Goal: Information Seeking & Learning: Learn about a topic

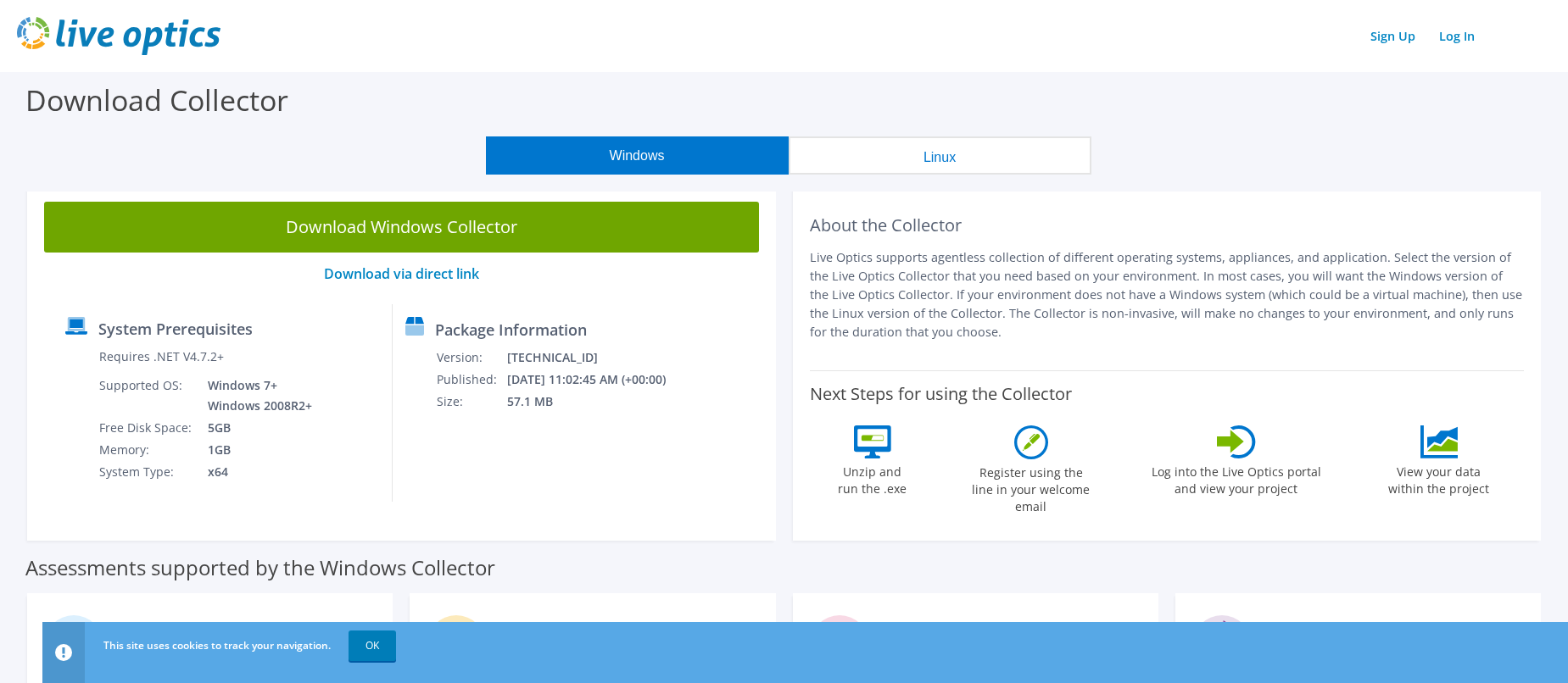
scroll to position [84, 0]
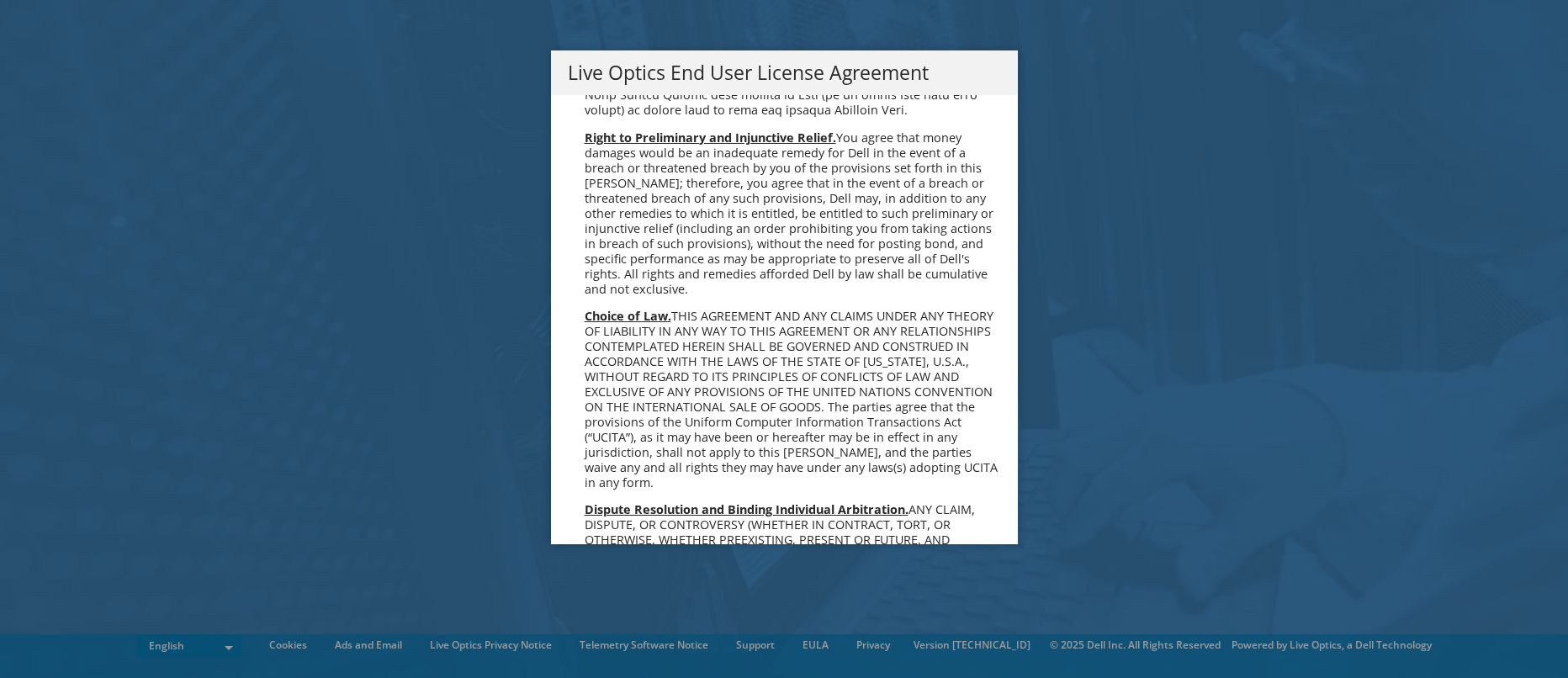
scroll to position [6363, 0]
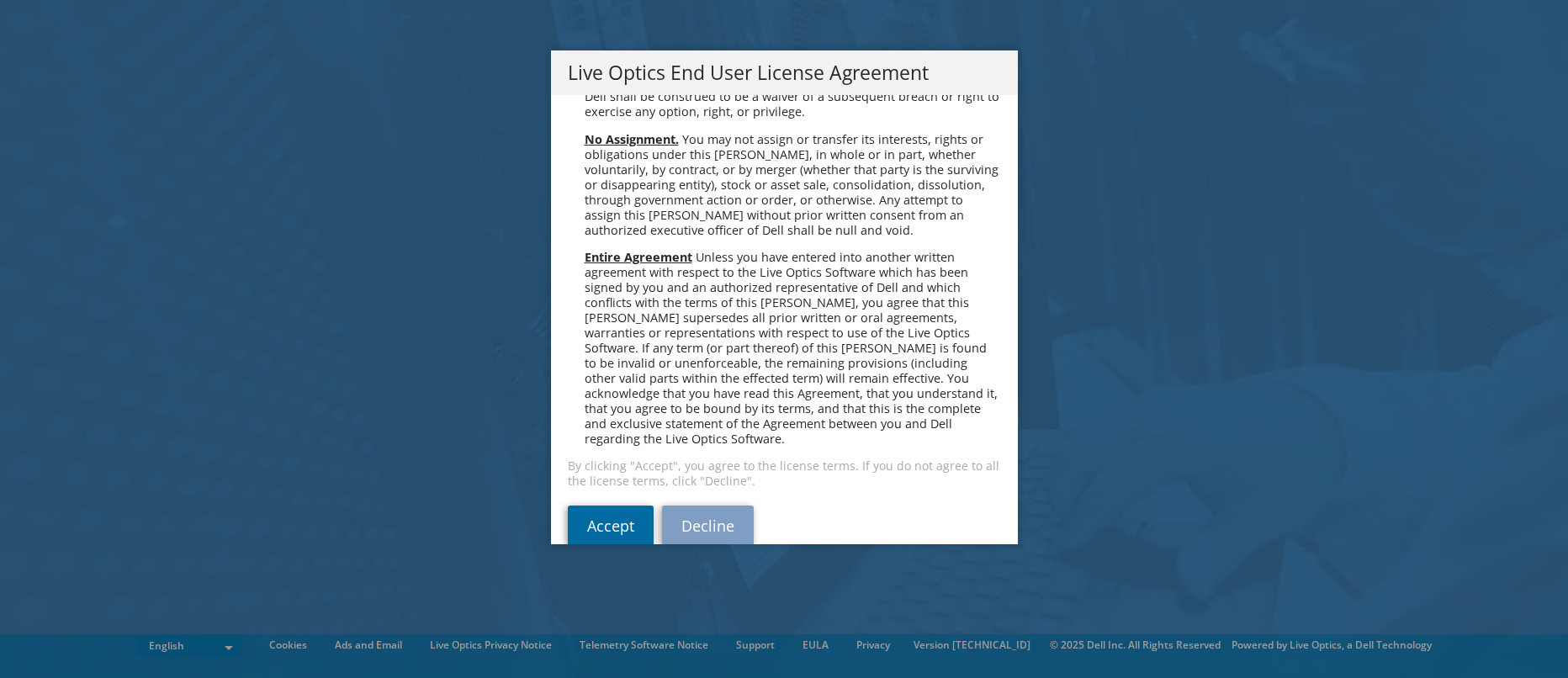
click at [608, 506] on link "Accept" at bounding box center [611, 526] width 86 height 40
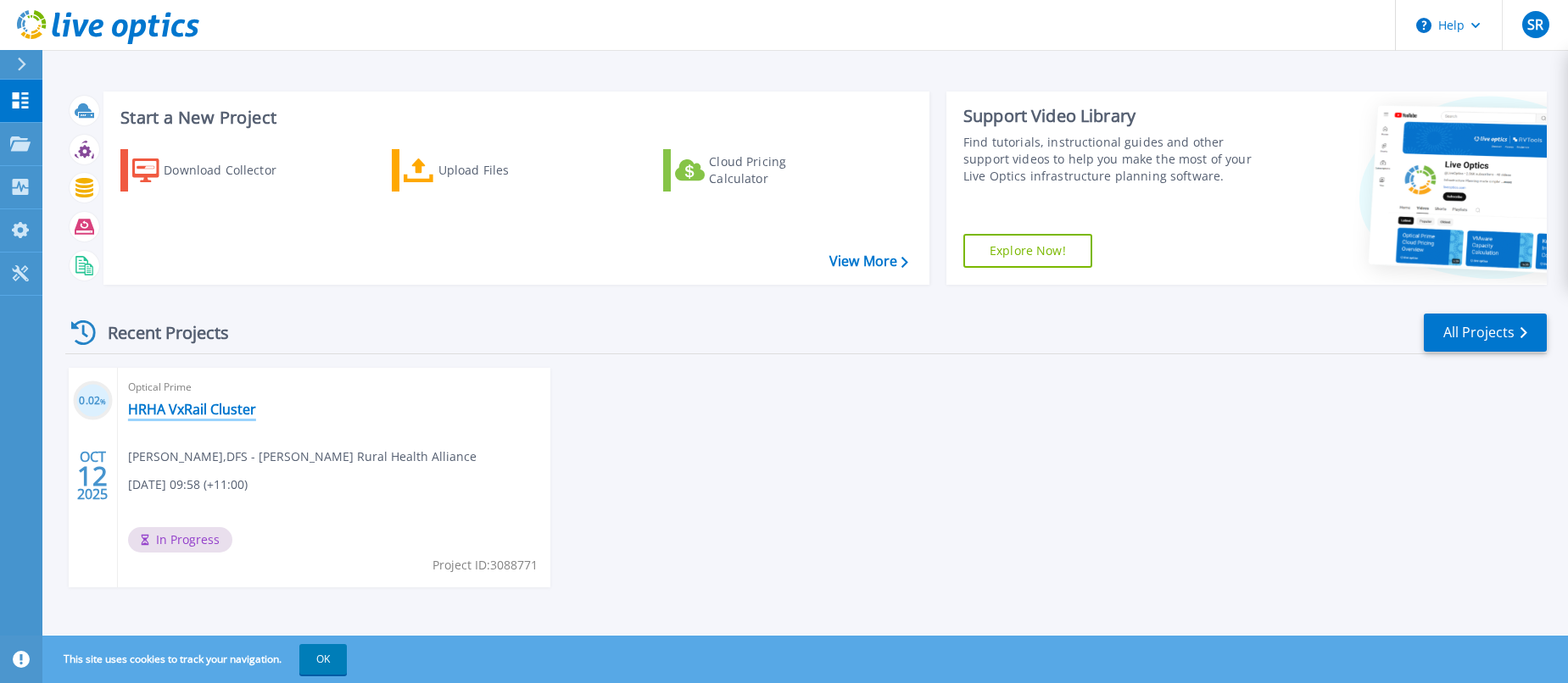
click at [184, 411] on link "HRHA VxRail Cluster" at bounding box center [193, 409] width 128 height 17
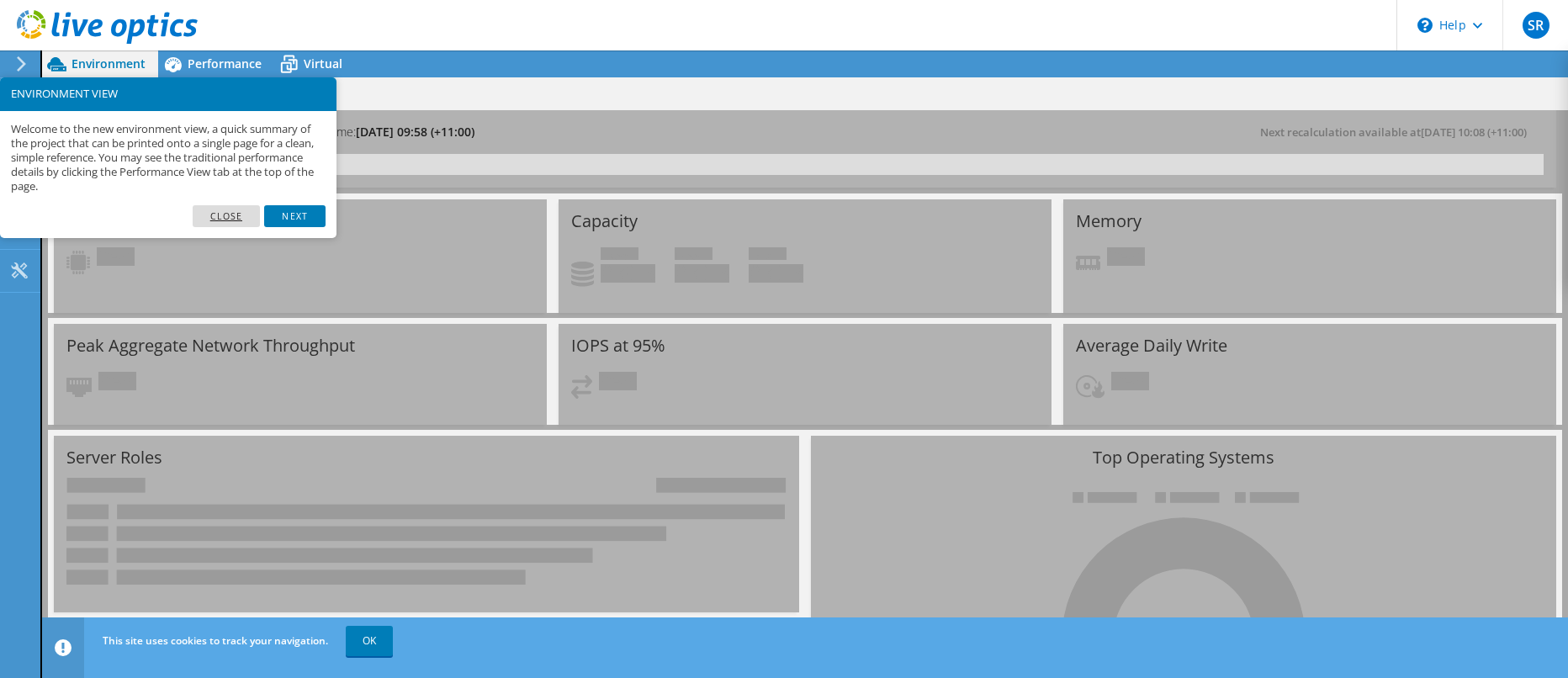
click at [234, 212] on link "Close" at bounding box center [227, 217] width 68 height 22
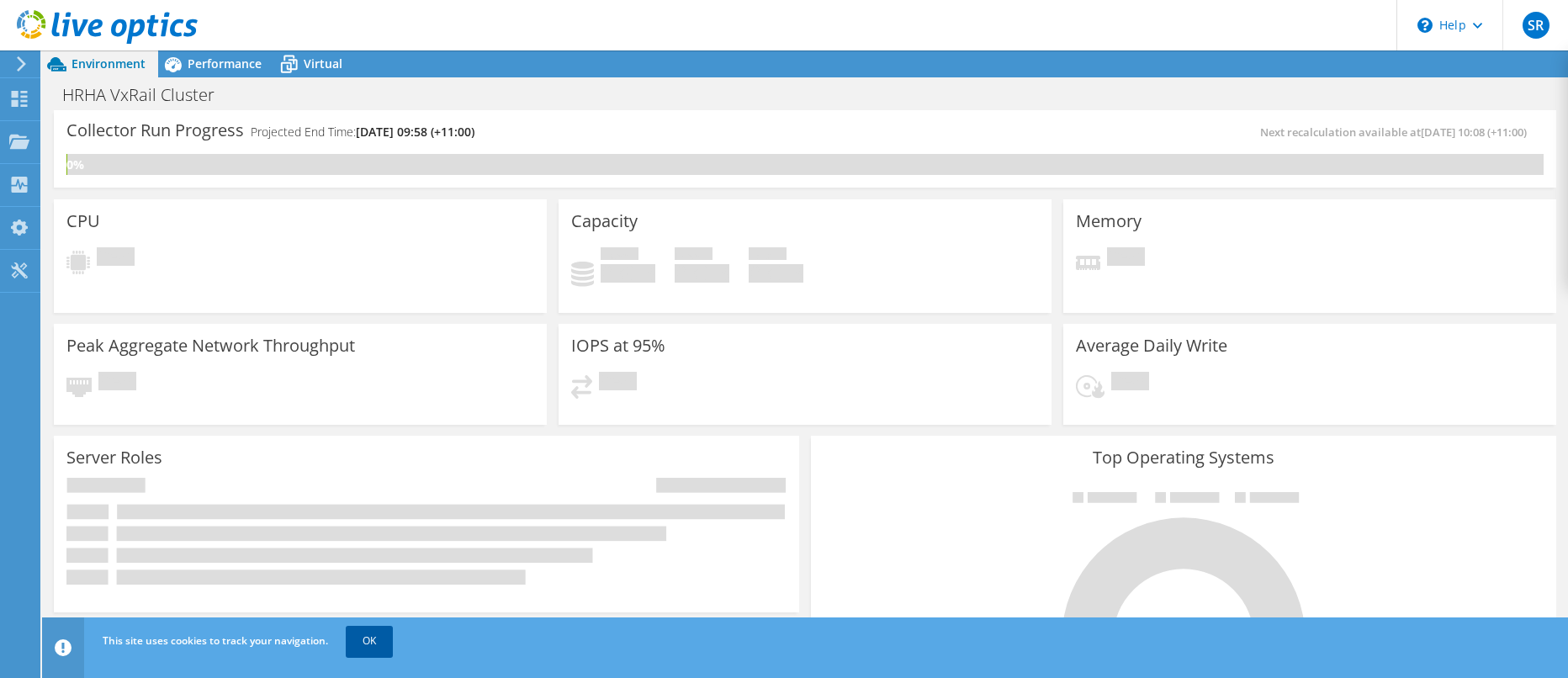
click at [365, 639] on link "OK" at bounding box center [369, 641] width 47 height 30
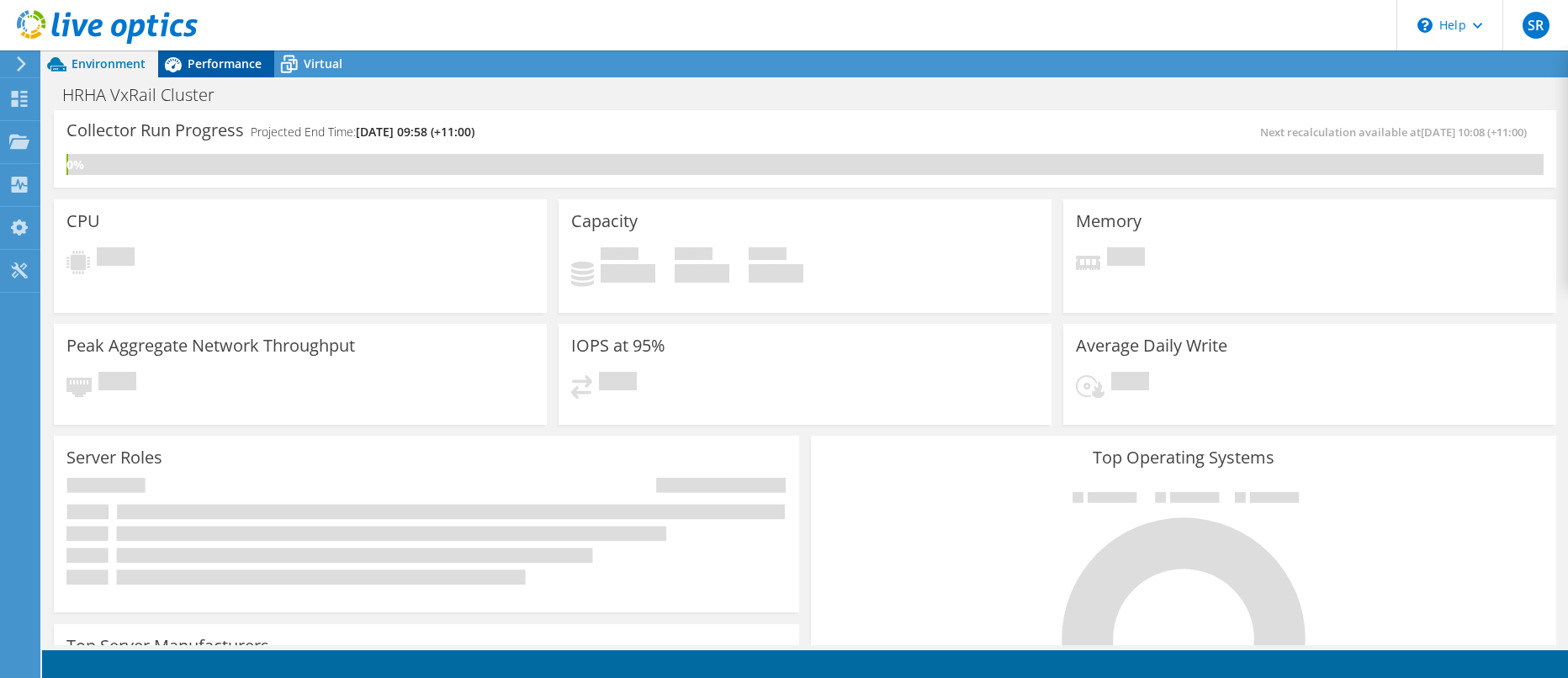
click at [229, 62] on span "Performance" at bounding box center [224, 64] width 74 height 16
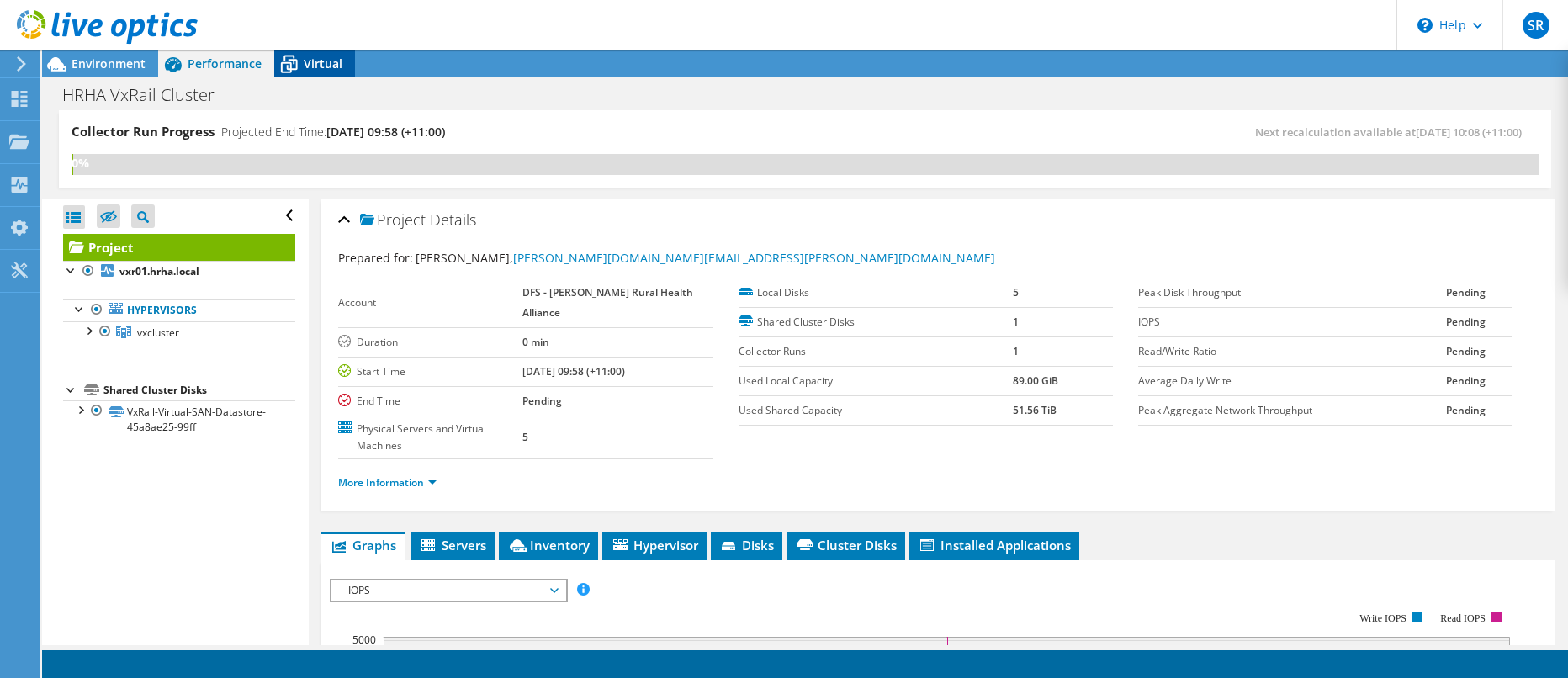
click at [323, 68] on span "Virtual" at bounding box center [323, 64] width 39 height 16
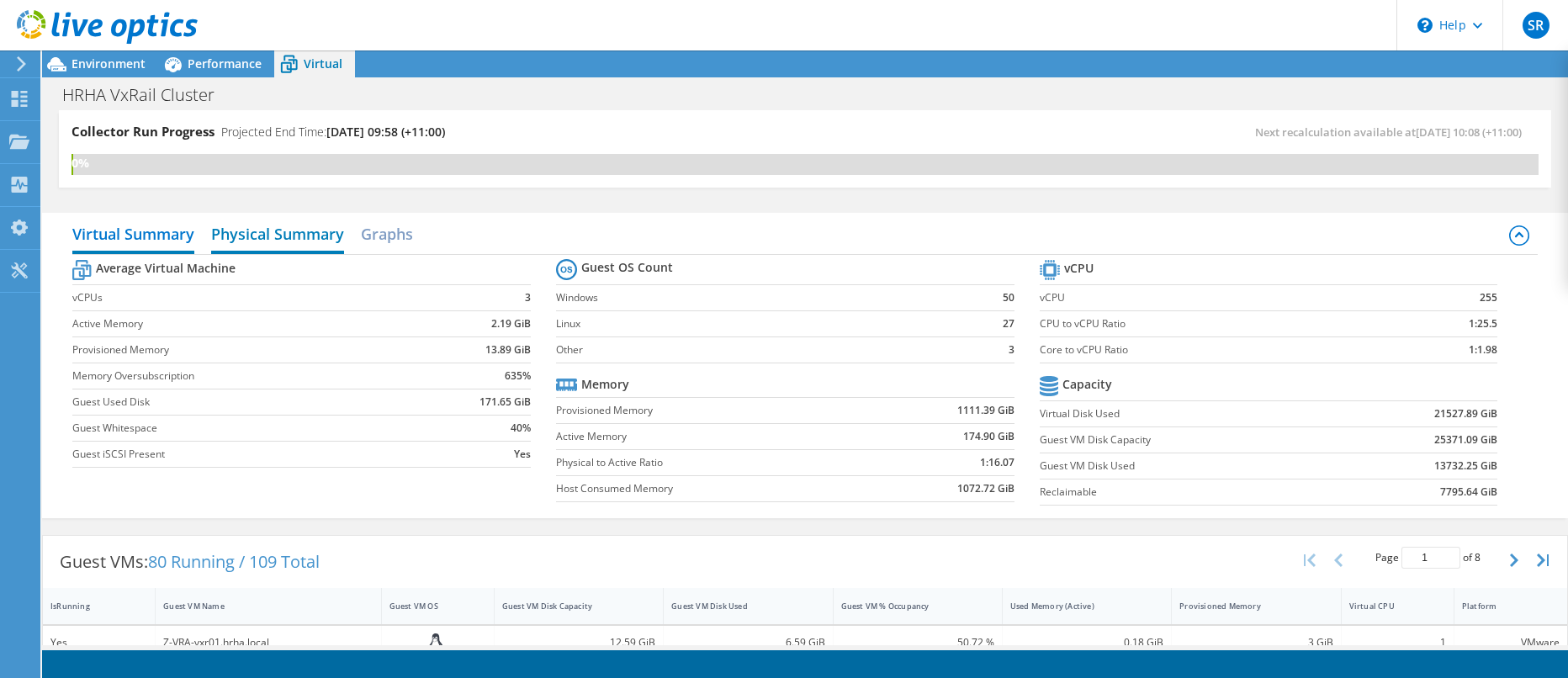
click at [285, 240] on h2 "Physical Summary" at bounding box center [278, 236] width 133 height 37
